Goal: Information Seeking & Learning: Learn about a topic

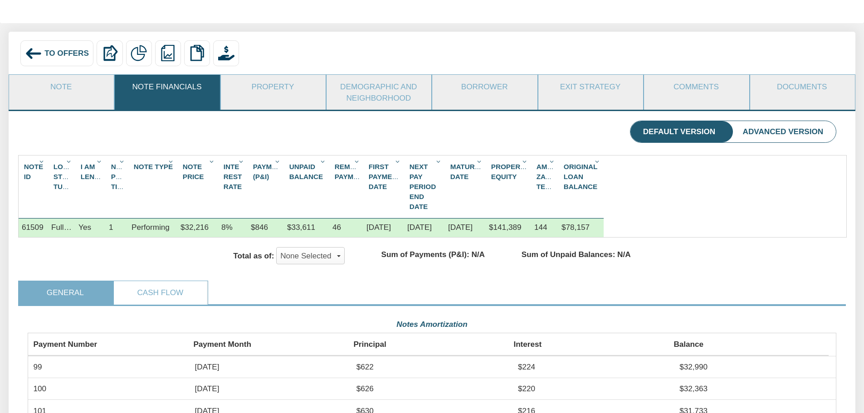
scroll to position [203, 809]
click at [654, 264] on div "Total as of: None Selected x Sep, 2025 Oct, 2025 Nov, 2025 Dec, 2025 Jan, 2026 …" at bounding box center [432, 255] width 828 height 17
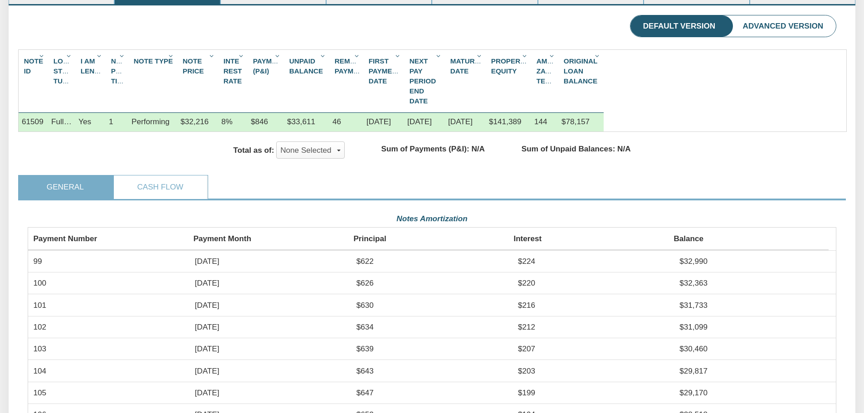
scroll to position [0, 0]
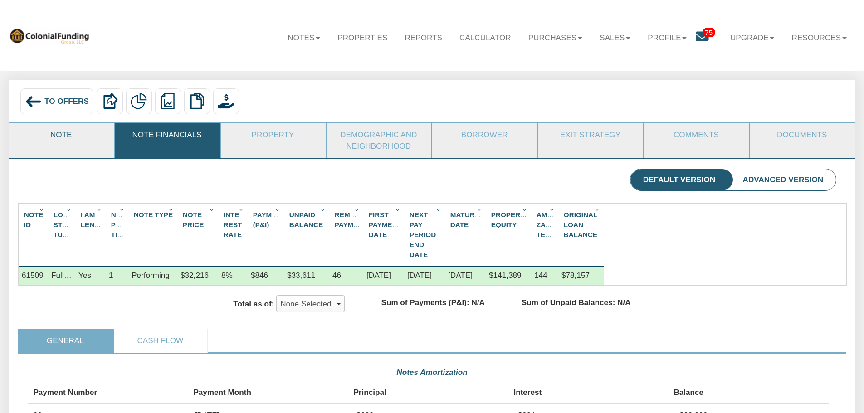
click at [69, 141] on link "Note" at bounding box center [61, 135] width 104 height 24
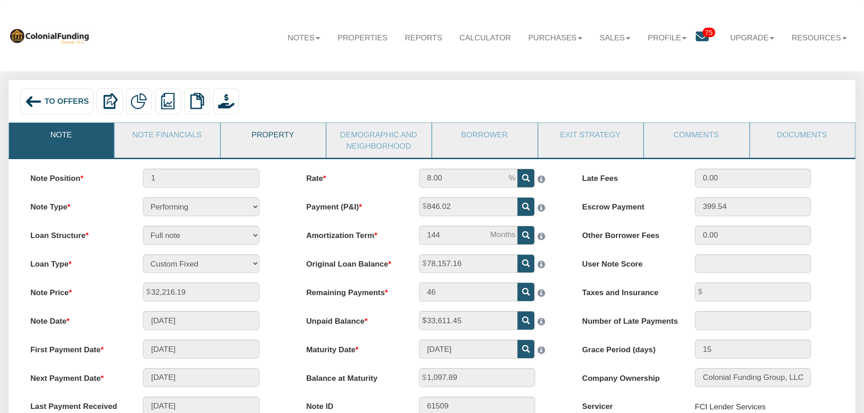
click at [276, 137] on link "Property" at bounding box center [273, 135] width 104 height 24
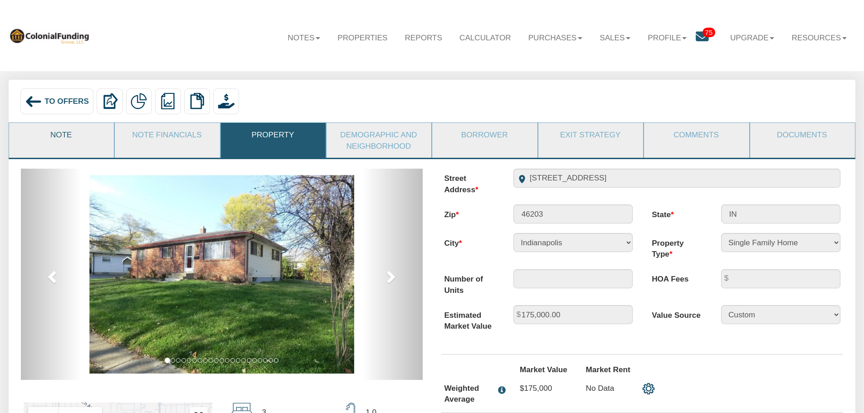
click at [85, 144] on link "Note" at bounding box center [61, 135] width 104 height 24
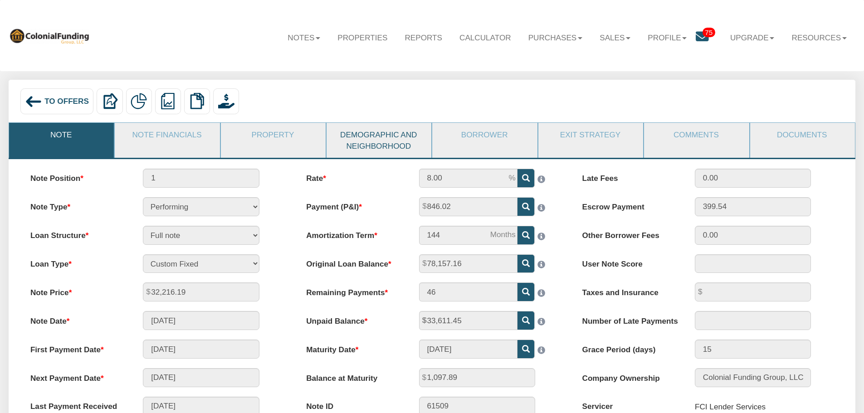
click at [376, 139] on link "Demographic and Neighborhood" at bounding box center [379, 140] width 104 height 35
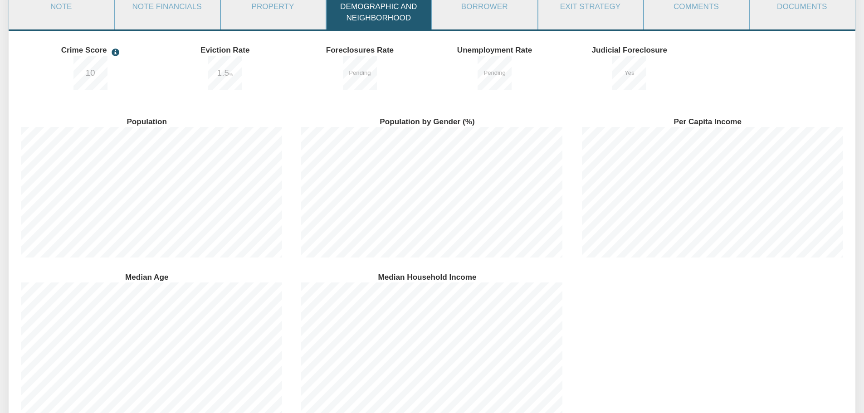
scroll to position [45, 0]
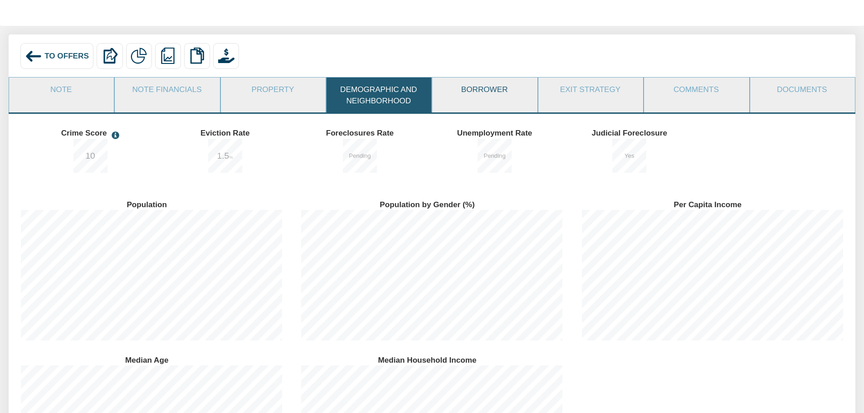
click at [495, 88] on link "Borrower" at bounding box center [484, 90] width 104 height 24
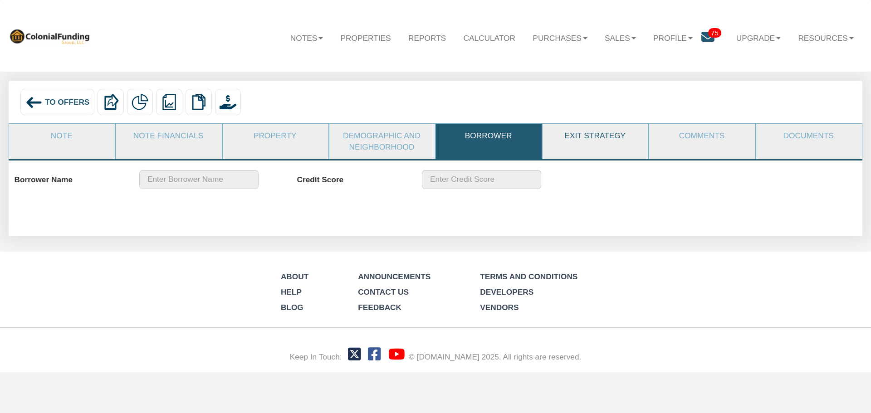
click at [571, 137] on link "Exit Strategy" at bounding box center [594, 136] width 105 height 24
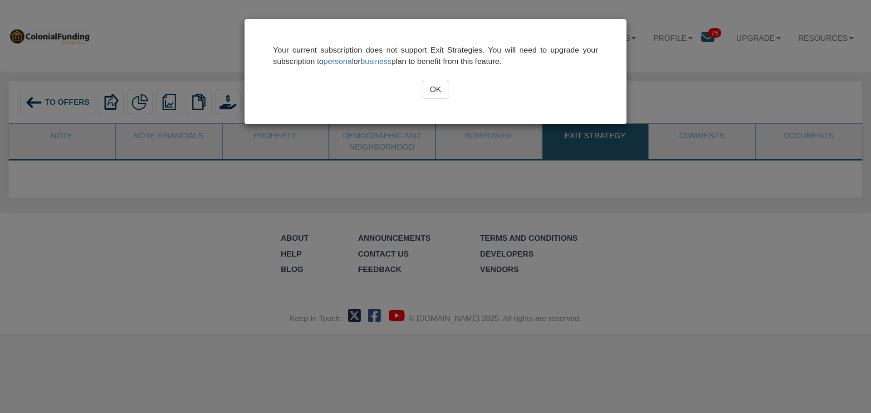
click at [446, 93] on input "OK" at bounding box center [436, 89] width 28 height 19
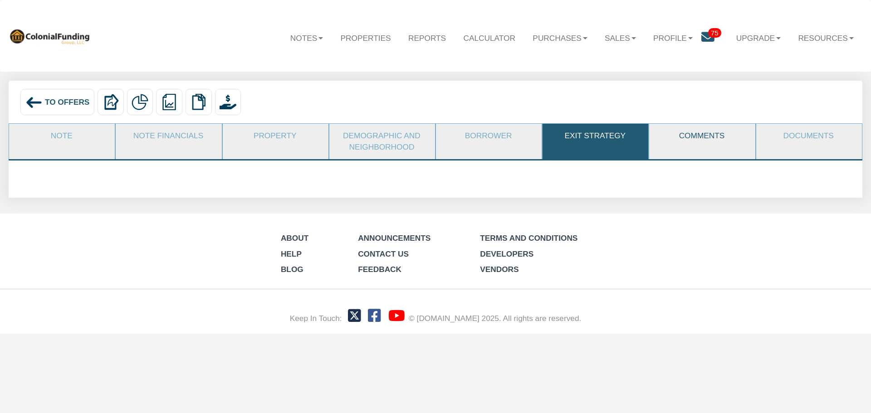
click at [697, 141] on link "Comments" at bounding box center [701, 136] width 105 height 24
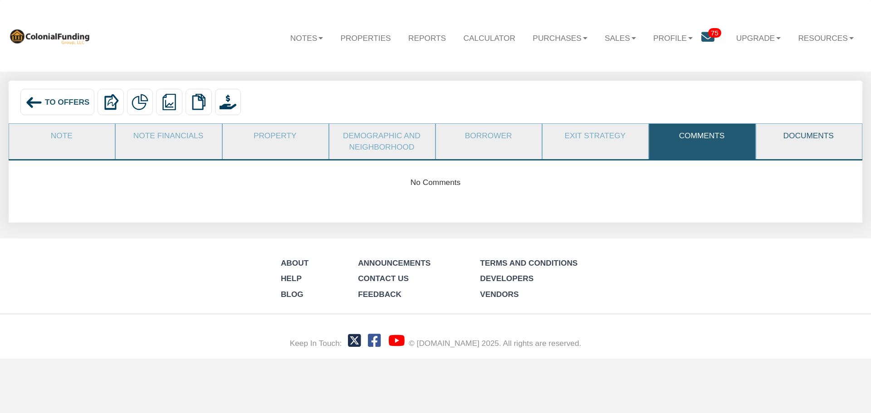
click at [804, 133] on link "Documents" at bounding box center [808, 136] width 105 height 24
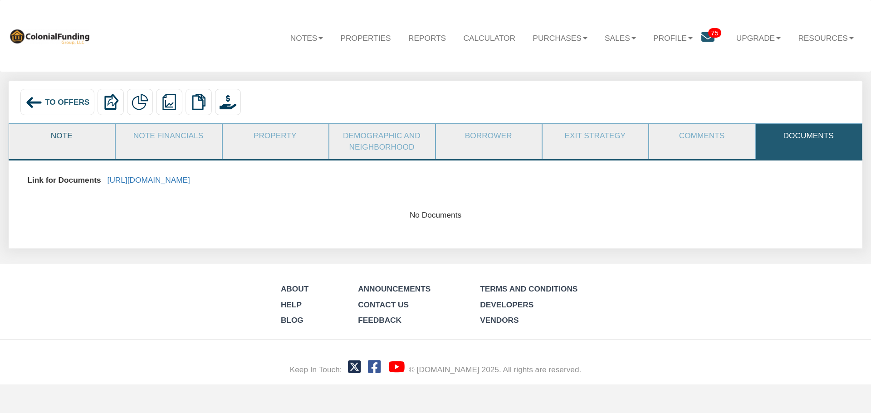
click at [54, 142] on link "Note" at bounding box center [61, 136] width 105 height 24
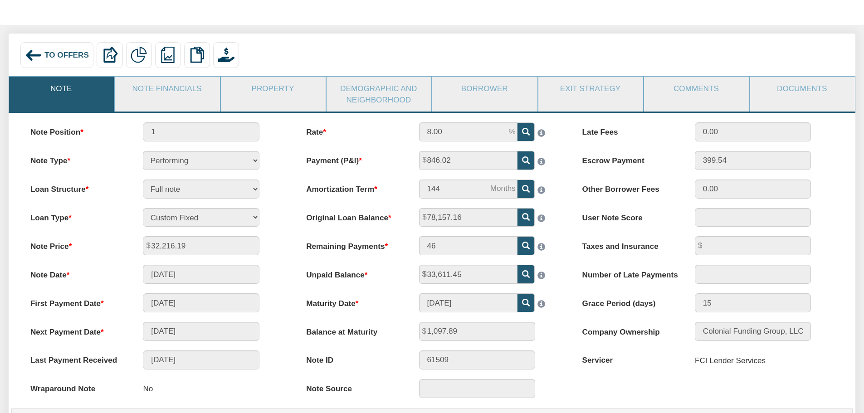
scroll to position [45, 0]
click at [804, 92] on link "Documents" at bounding box center [802, 90] width 104 height 24
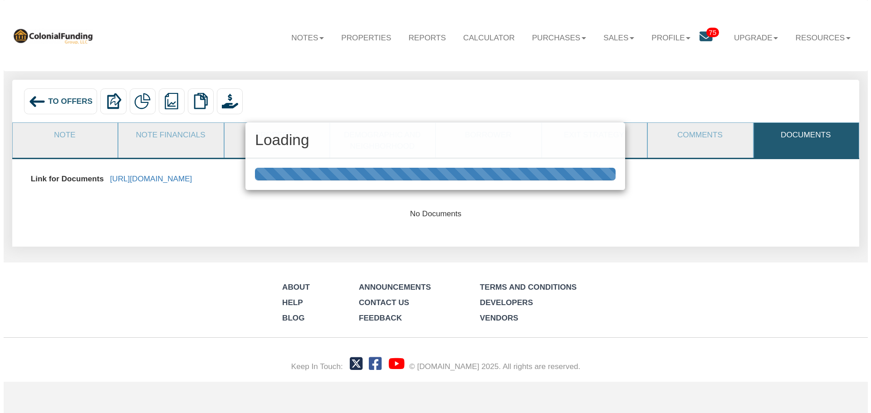
scroll to position [0, 0]
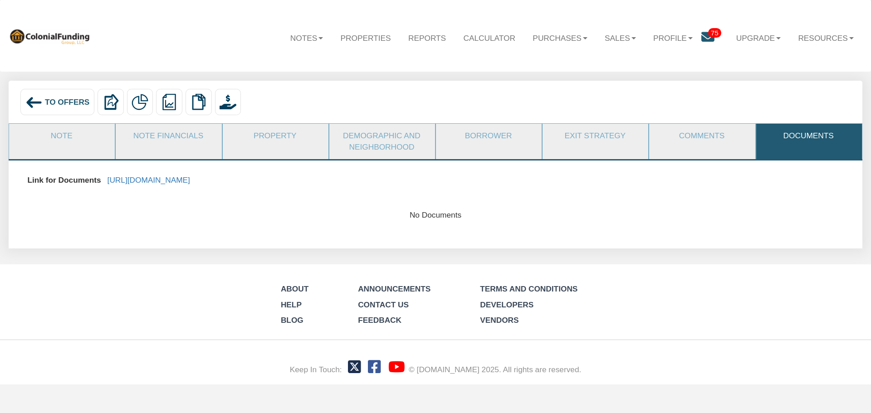
click at [29, 106] on img at bounding box center [33, 102] width 17 height 17
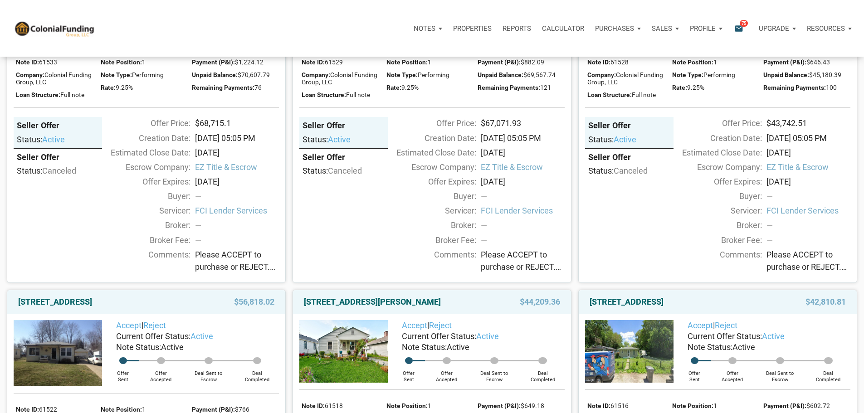
scroll to position [136, 0]
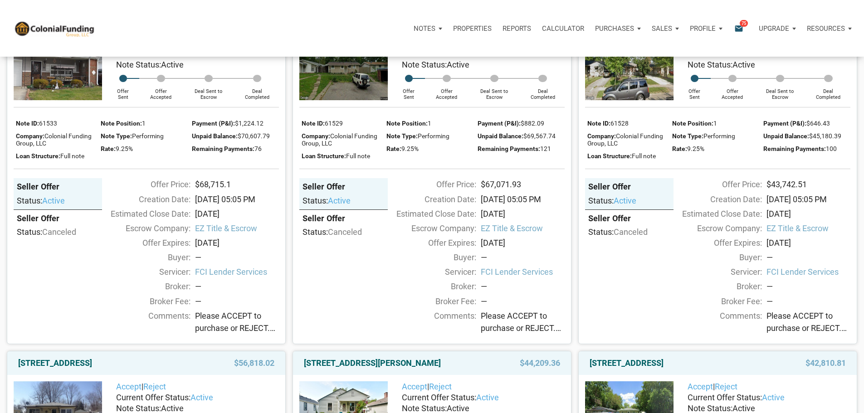
click at [62, 100] on img at bounding box center [58, 69] width 88 height 63
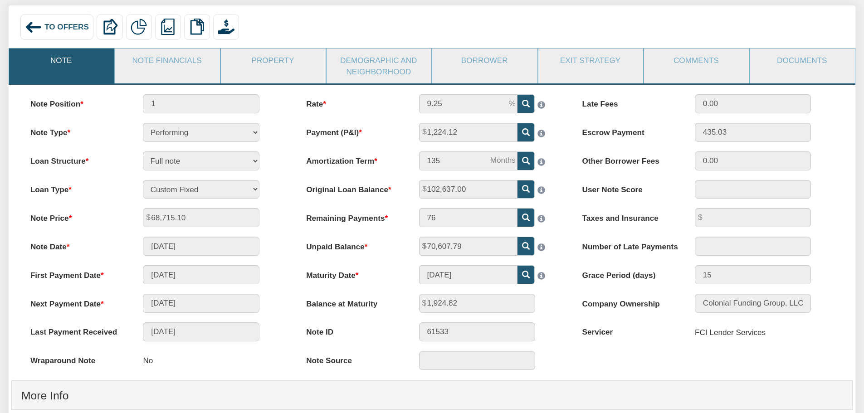
scroll to position [91, 0]
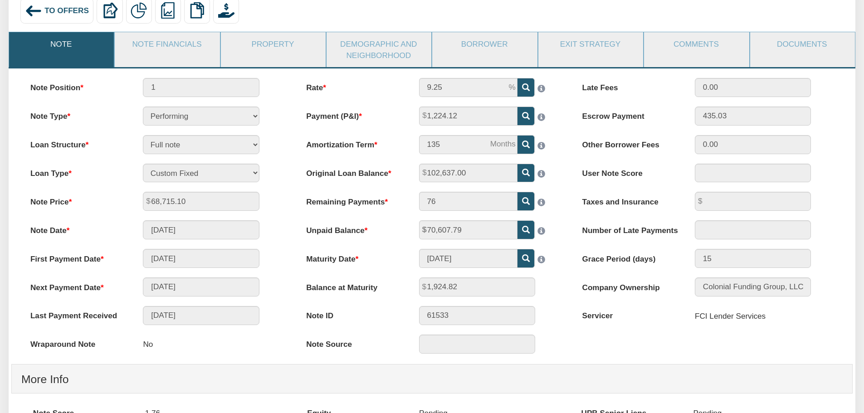
click at [27, 11] on img at bounding box center [33, 10] width 17 height 17
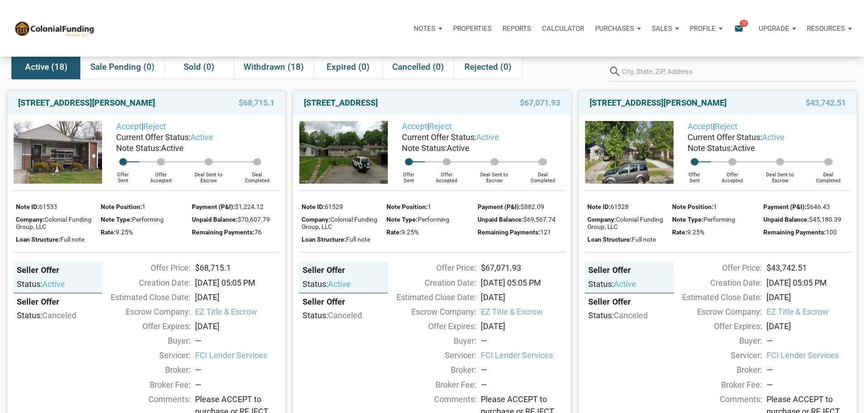
scroll to position [45, 0]
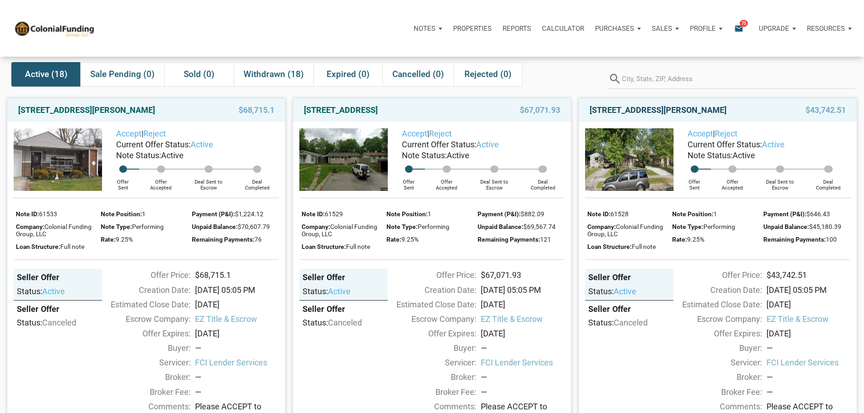
drag, startPoint x: 590, startPoint y: 117, endPoint x: 756, endPoint y: 127, distance: 166.2
click at [726, 116] on link "[STREET_ADDRESS][PERSON_NAME]" at bounding box center [658, 110] width 137 height 11
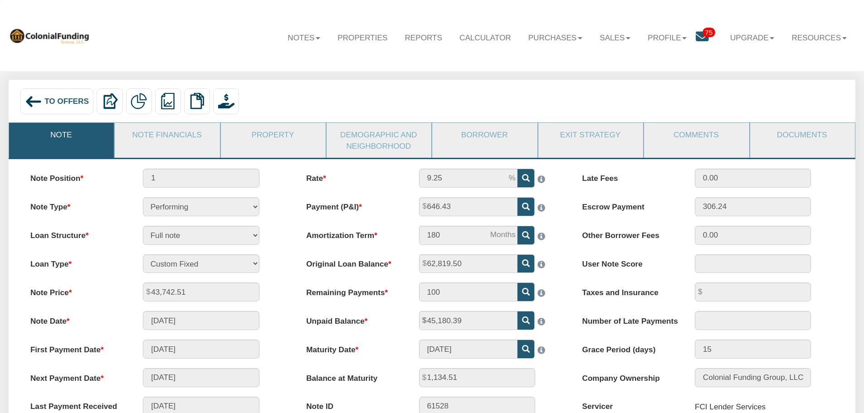
click at [74, 102] on span "To Offers" at bounding box center [66, 101] width 44 height 9
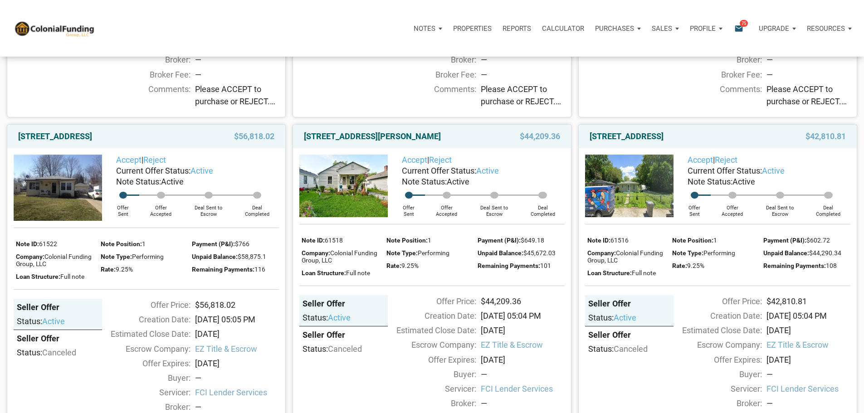
scroll to position [453, 0]
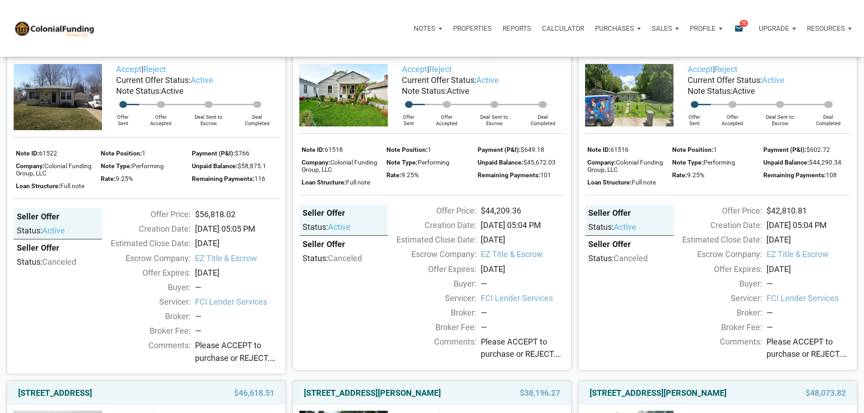
click at [67, 130] on img at bounding box center [58, 97] width 88 height 66
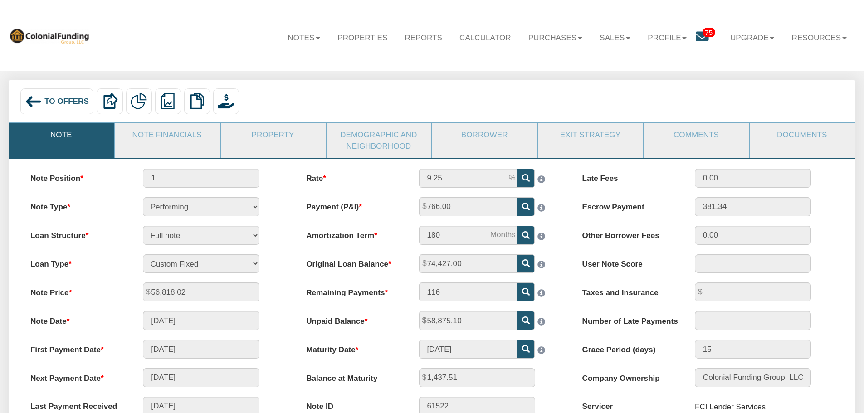
click at [473, 259] on div "Rate 9.25 Payment (P&I) 766.00 Amortization Term 180 116" at bounding box center [432, 311] width 276 height 285
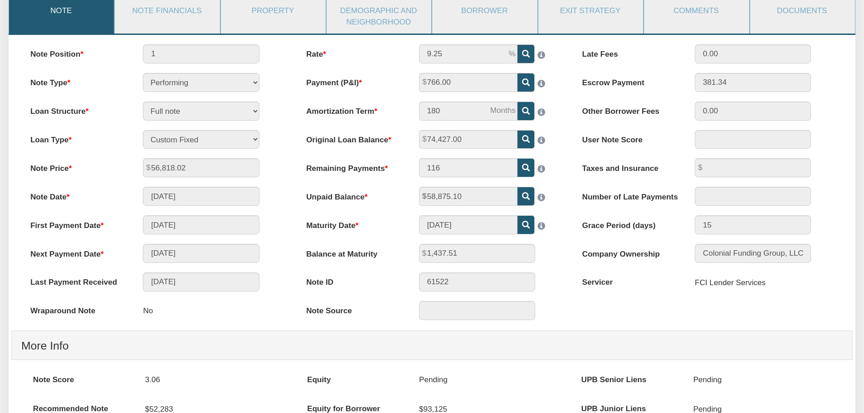
scroll to position [136, 0]
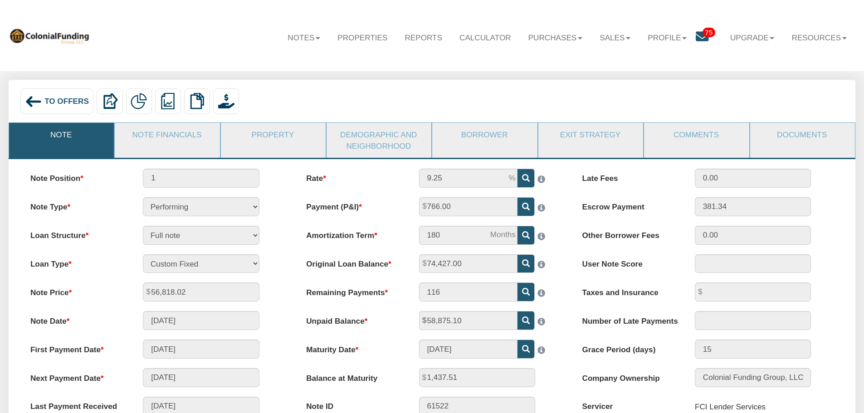
click at [36, 102] on img at bounding box center [33, 101] width 17 height 17
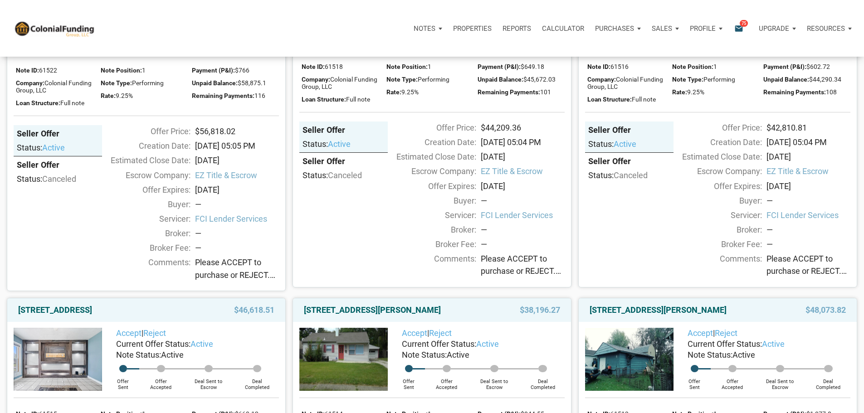
scroll to position [543, 0]
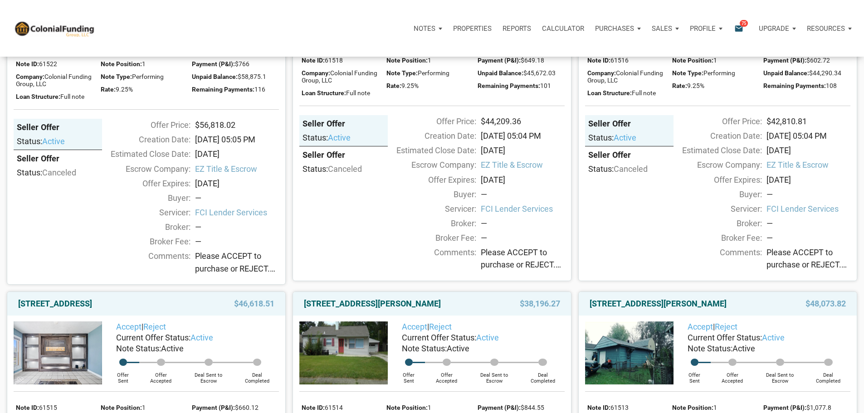
click at [351, 37] on img at bounding box center [343, 6] width 88 height 63
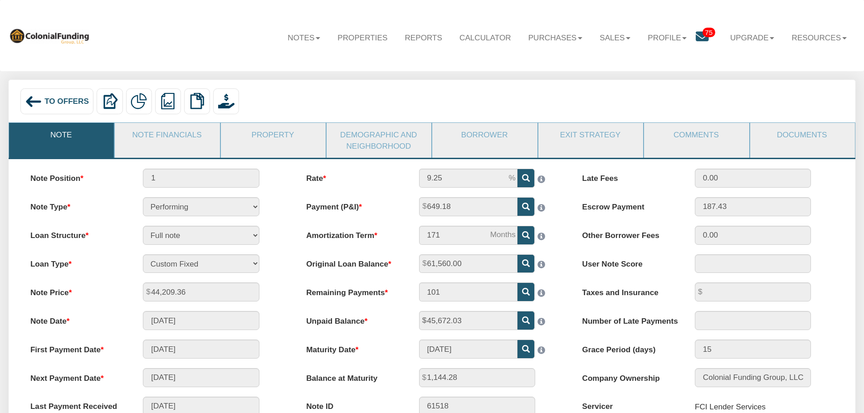
click at [46, 99] on span "To Offers" at bounding box center [66, 101] width 44 height 9
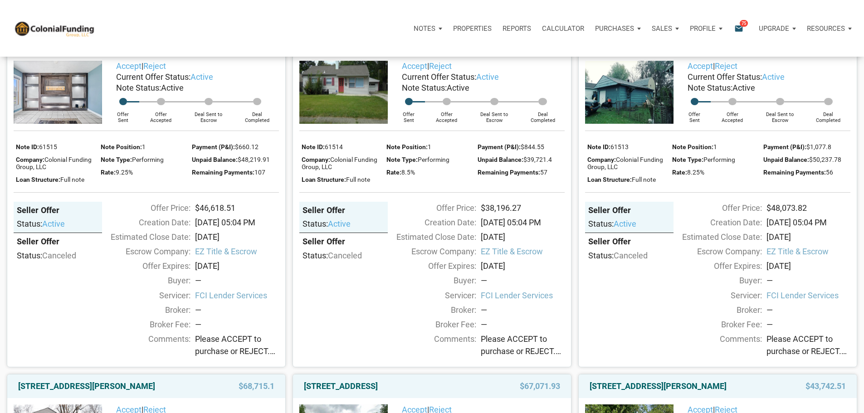
scroll to position [816, 0]
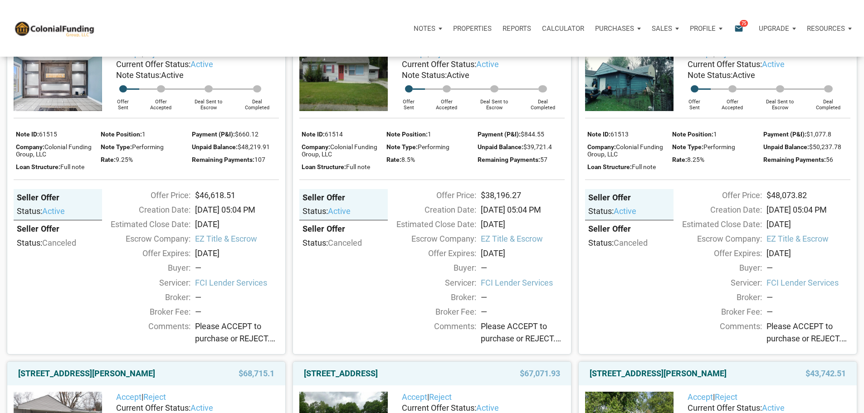
click at [71, 111] on img at bounding box center [58, 79] width 88 height 63
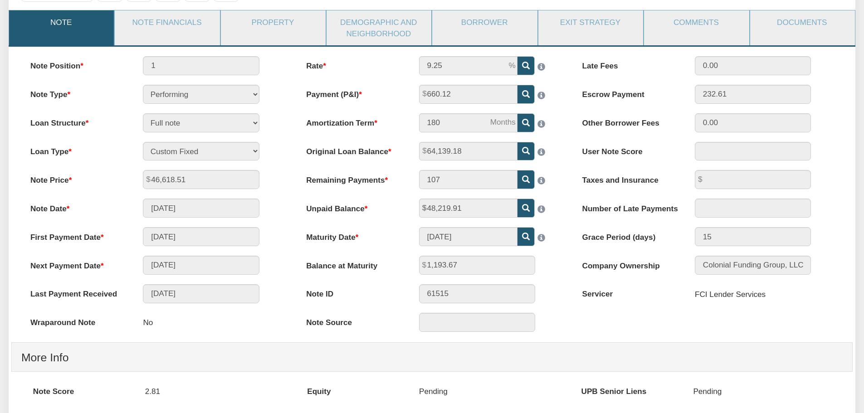
scroll to position [91, 0]
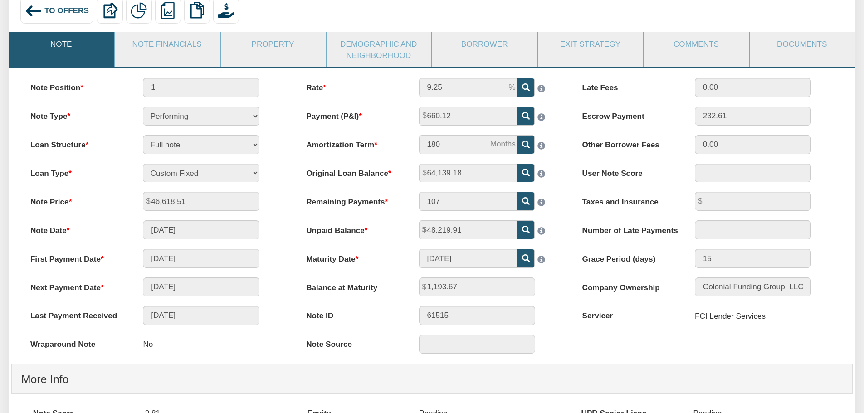
click at [56, 7] on span "To Offers" at bounding box center [66, 10] width 44 height 9
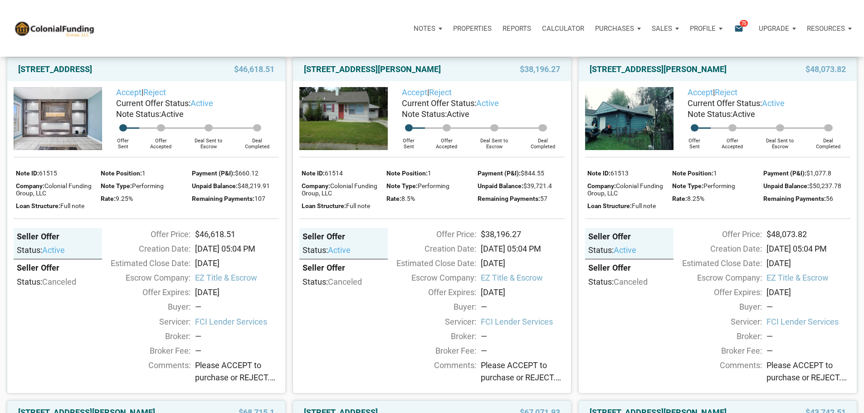
scroll to position [771, 0]
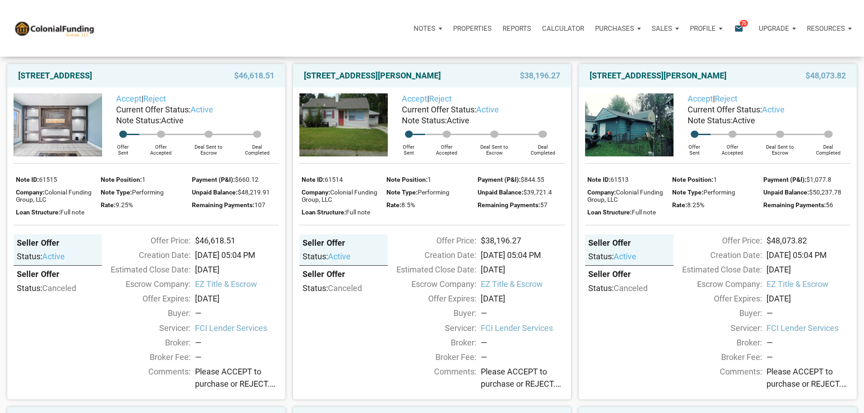
click at [344, 156] on img at bounding box center [343, 124] width 88 height 63
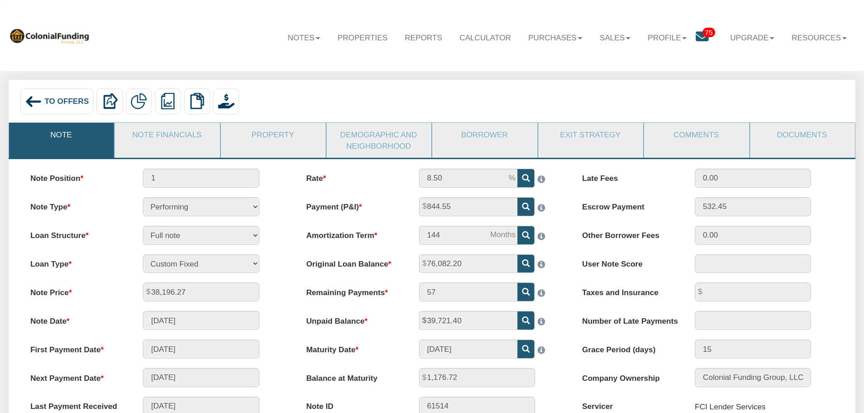
click at [47, 105] on span "To Offers" at bounding box center [66, 101] width 44 height 9
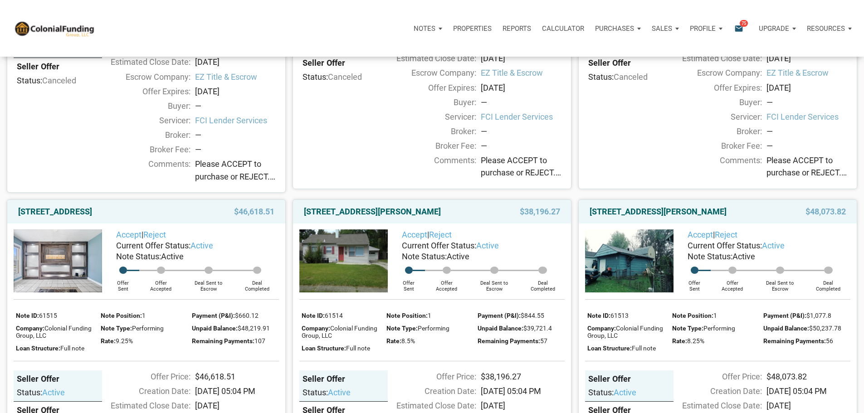
scroll to position [816, 0]
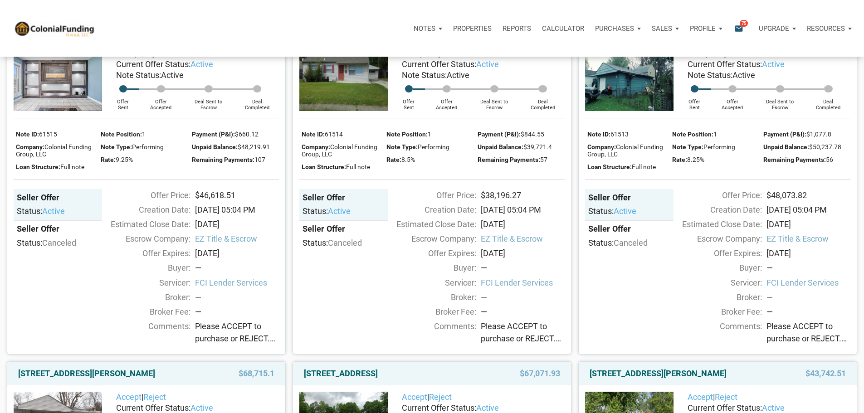
click at [642, 111] on img at bounding box center [629, 79] width 88 height 63
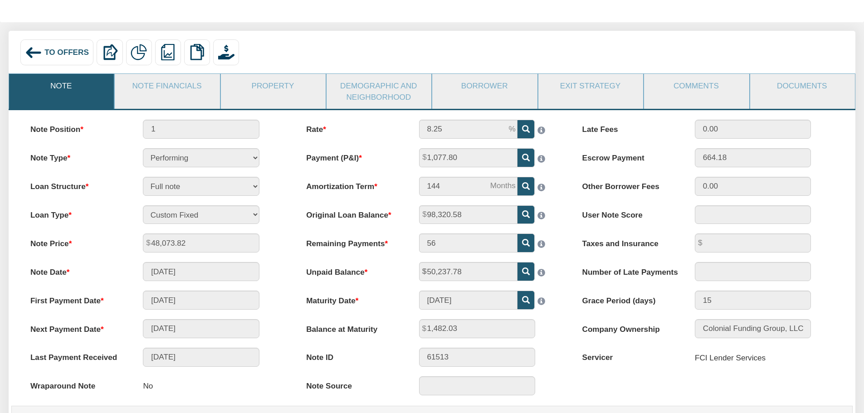
scroll to position [91, 0]
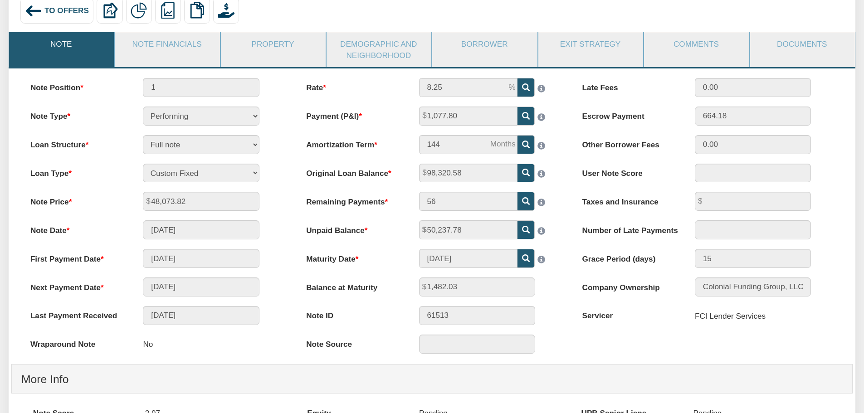
click at [37, 12] on img at bounding box center [33, 10] width 17 height 17
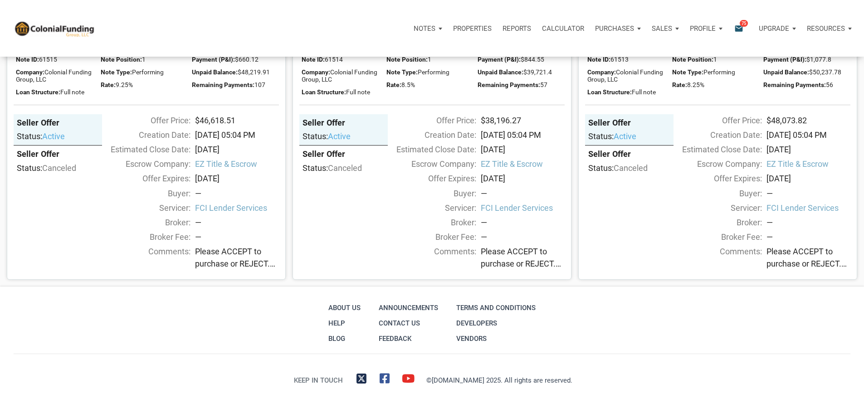
scroll to position [2165, 0]
click at [453, 28] on p "Properties" at bounding box center [472, 28] width 39 height 8
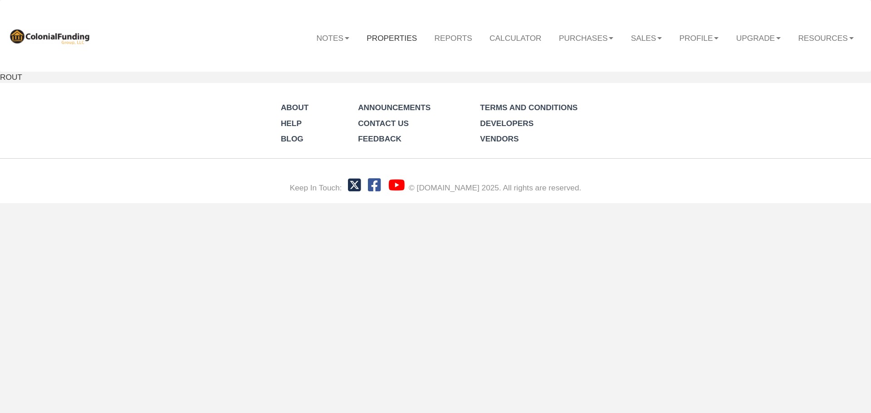
click at [382, 42] on link "Properties" at bounding box center [392, 37] width 68 height 26
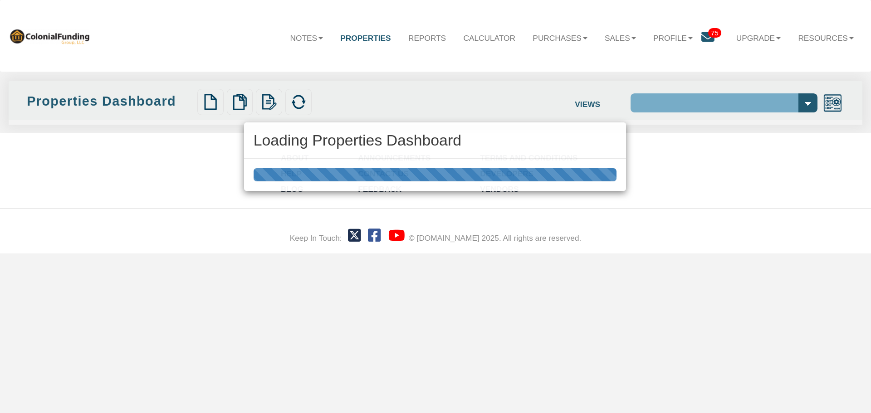
select select "138"
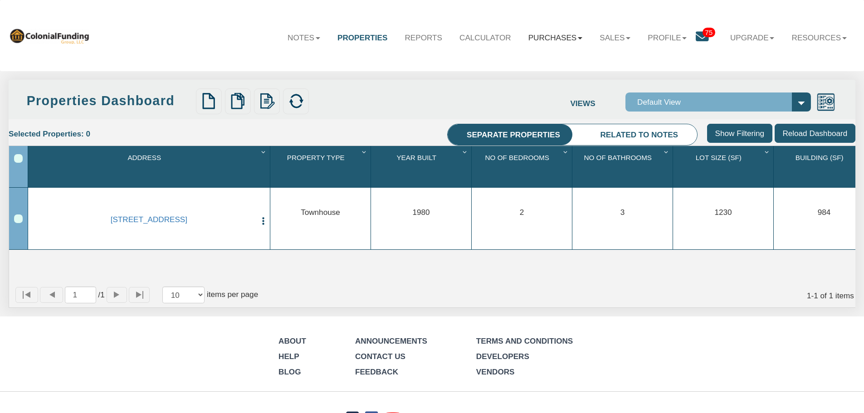
click at [554, 37] on link "Purchases" at bounding box center [556, 37] width 72 height 26
click at [702, 34] on span "75" at bounding box center [708, 33] width 13 height 10
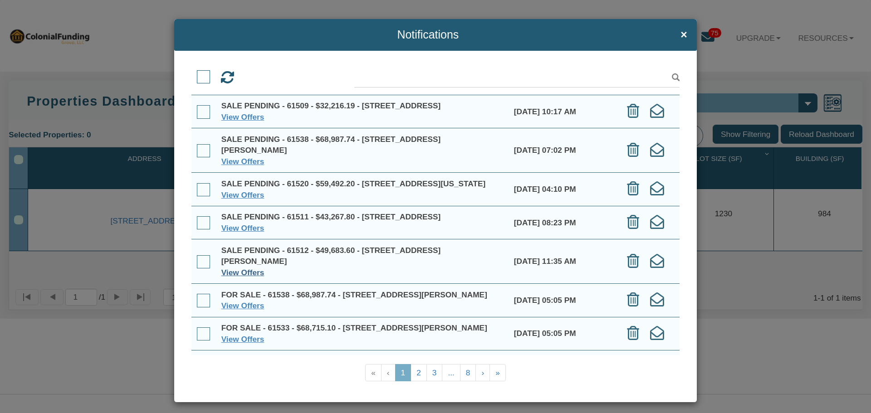
click at [252, 277] on link "View Offers" at bounding box center [242, 272] width 43 height 9
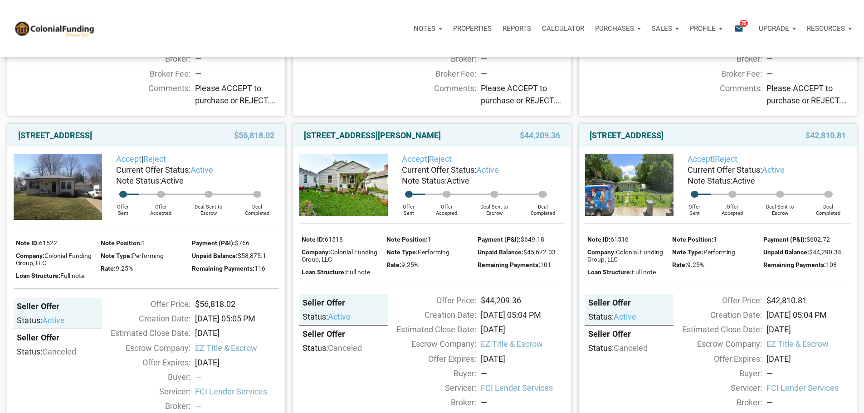
scroll to position [408, 0]
